Goal: Book appointment/travel/reservation

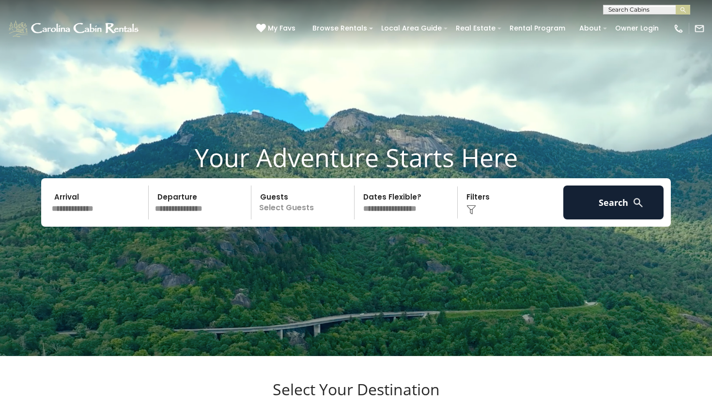
click at [96, 219] on input "text" at bounding box center [98, 203] width 100 height 34
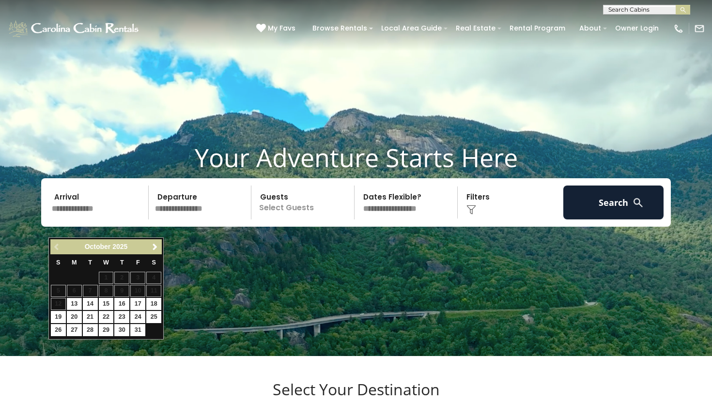
click at [100, 219] on input "text" at bounding box center [98, 203] width 100 height 34
click at [89, 219] on input "text" at bounding box center [98, 203] width 100 height 34
click at [123, 303] on link "16" at bounding box center [121, 304] width 15 height 12
type input "********"
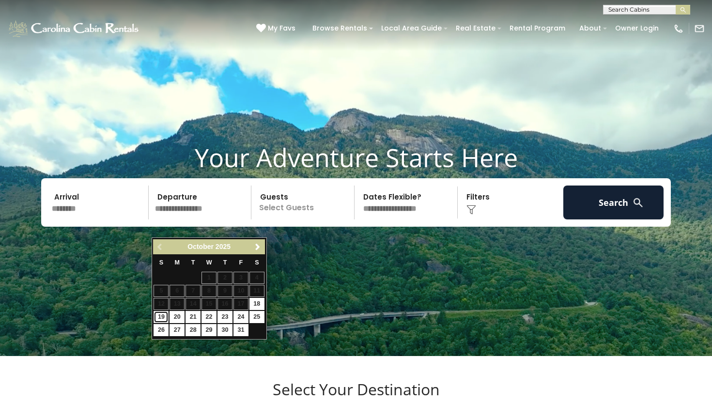
click at [162, 318] on link "19" at bounding box center [161, 317] width 15 height 12
type input "********"
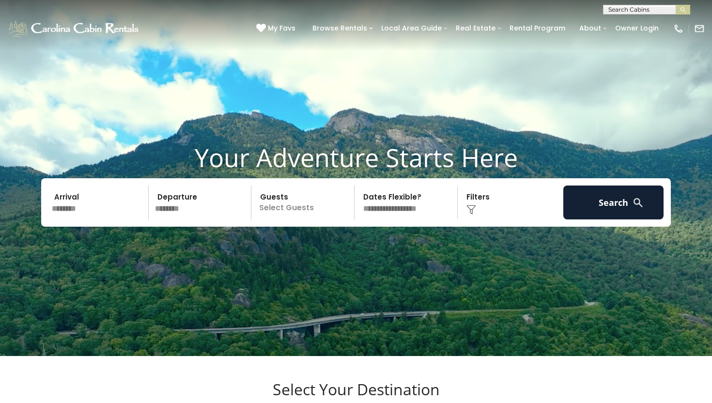
click at [313, 211] on p "Select Guests" at bounding box center [304, 203] width 100 height 34
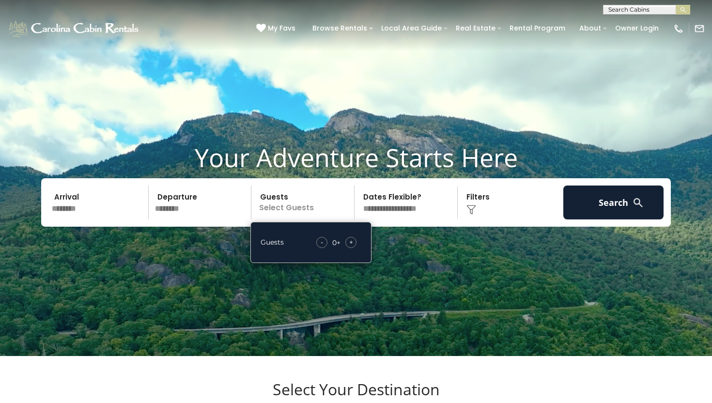
click at [349, 247] on span "+" at bounding box center [351, 242] width 4 height 10
click at [350, 247] on span "+" at bounding box center [351, 242] width 4 height 10
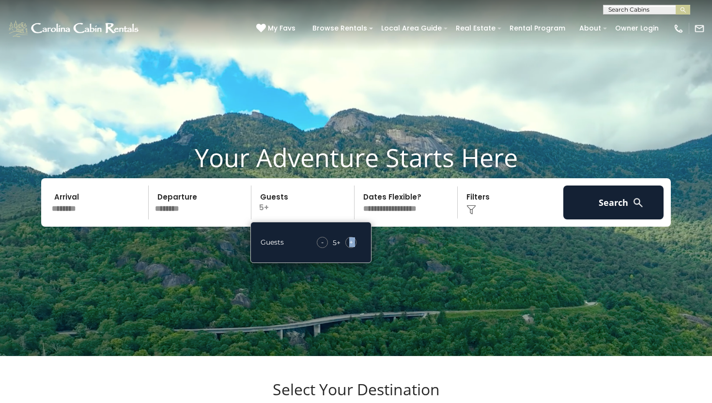
click at [350, 247] on span "+" at bounding box center [351, 242] width 4 height 10
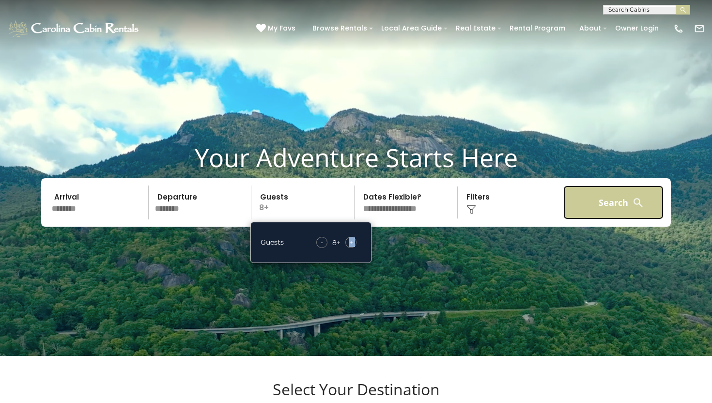
click at [594, 216] on button "Search" at bounding box center [613, 203] width 100 height 34
